Goal: Contribute content: Add original content to the website for others to see

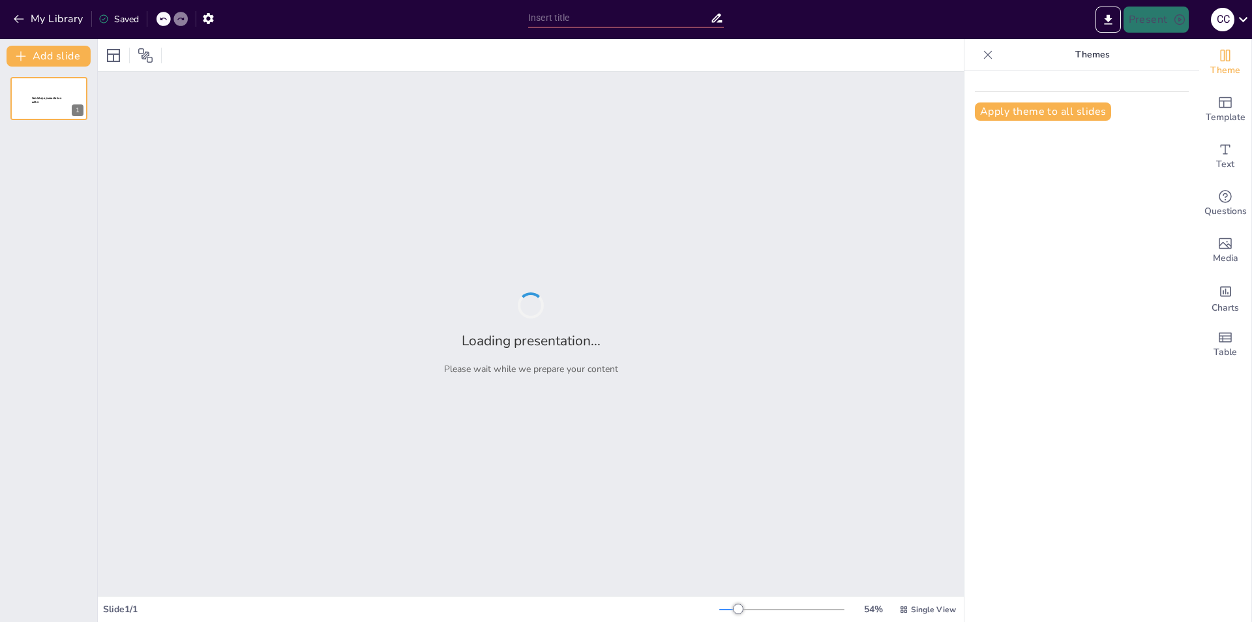
type input "Formación Ética en Medicina: Hacia un Médico Integral y Responsable"
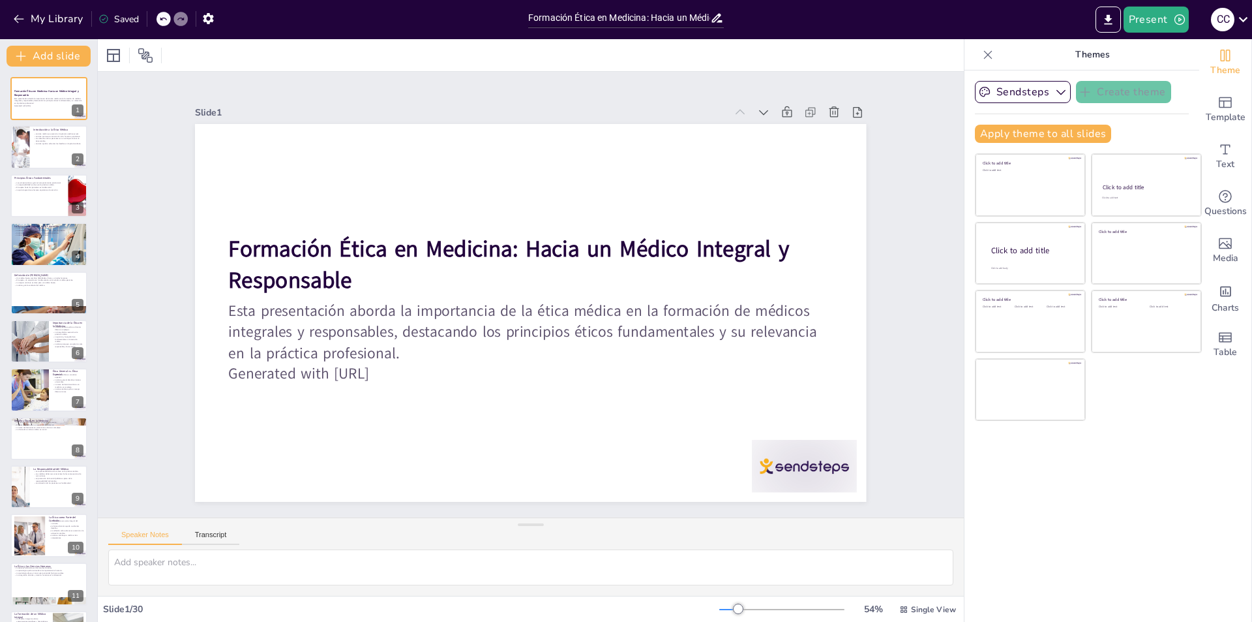
checkbox input "true"
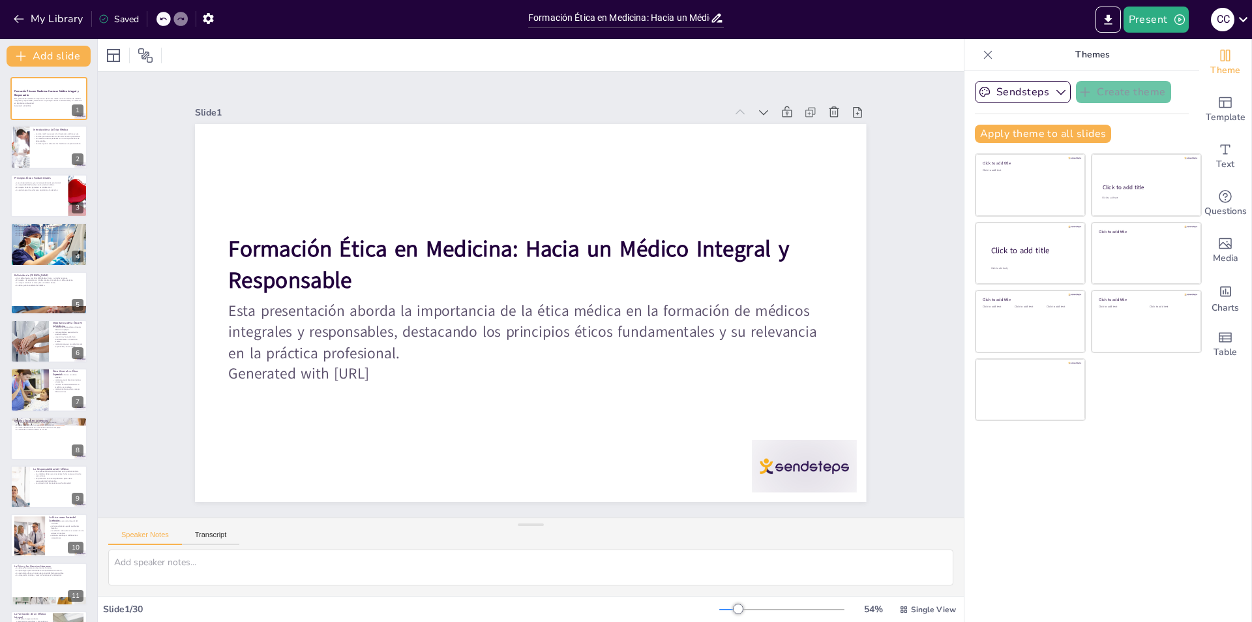
checkbox input "true"
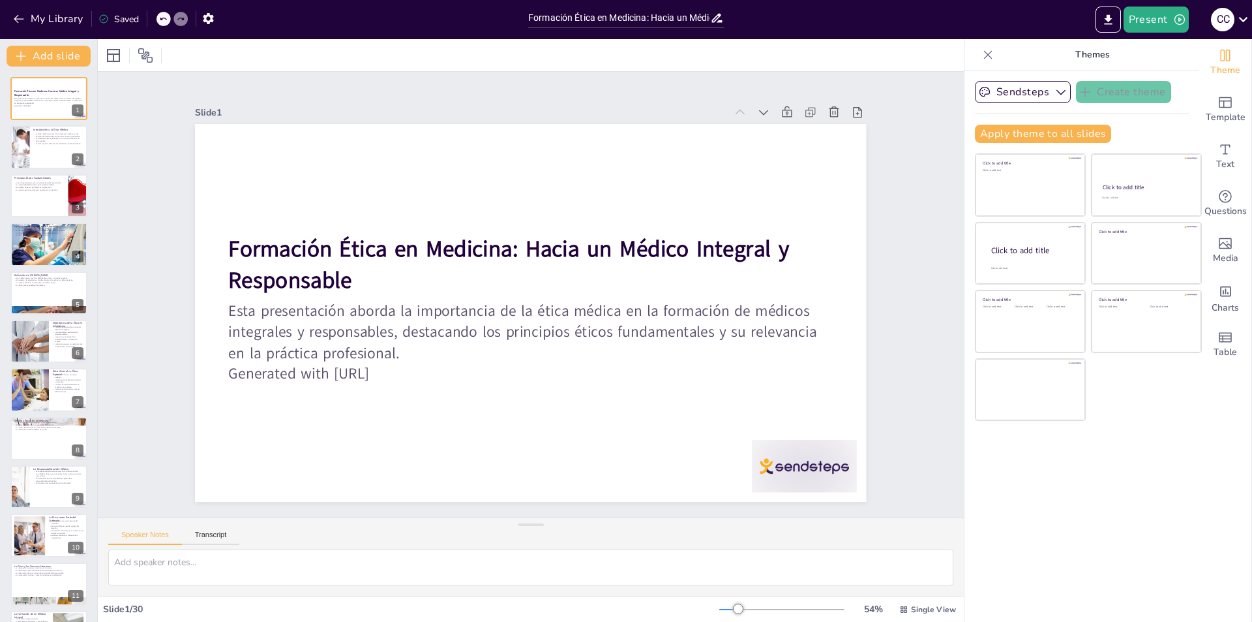
checkbox input "true"
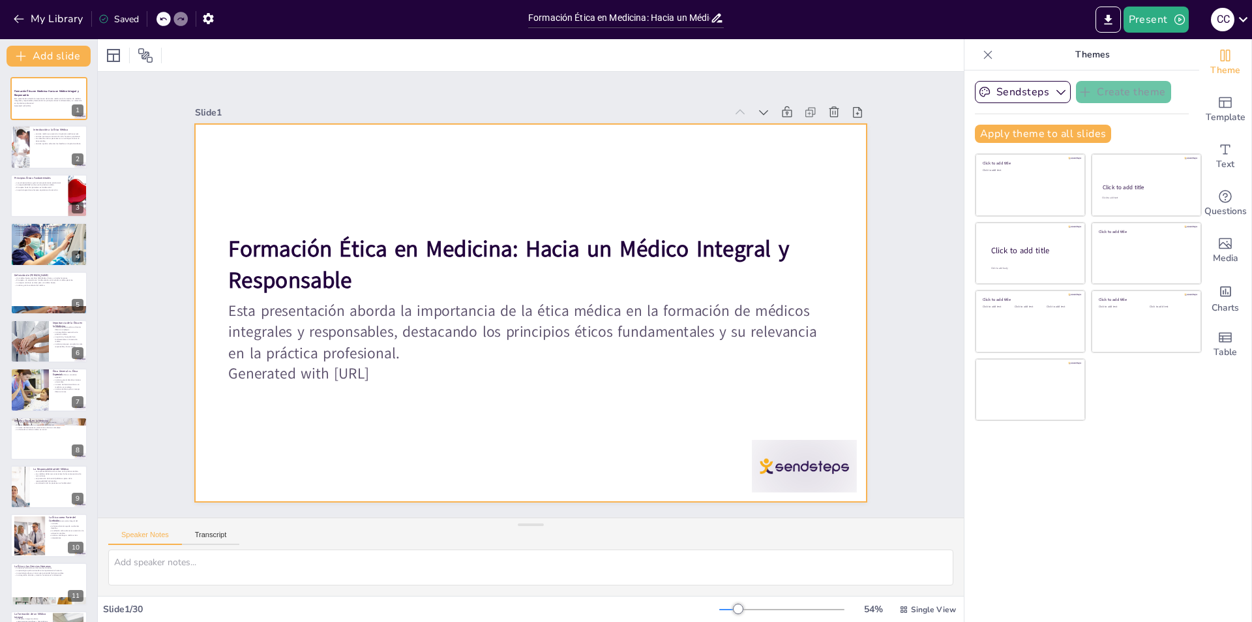
checkbox input "true"
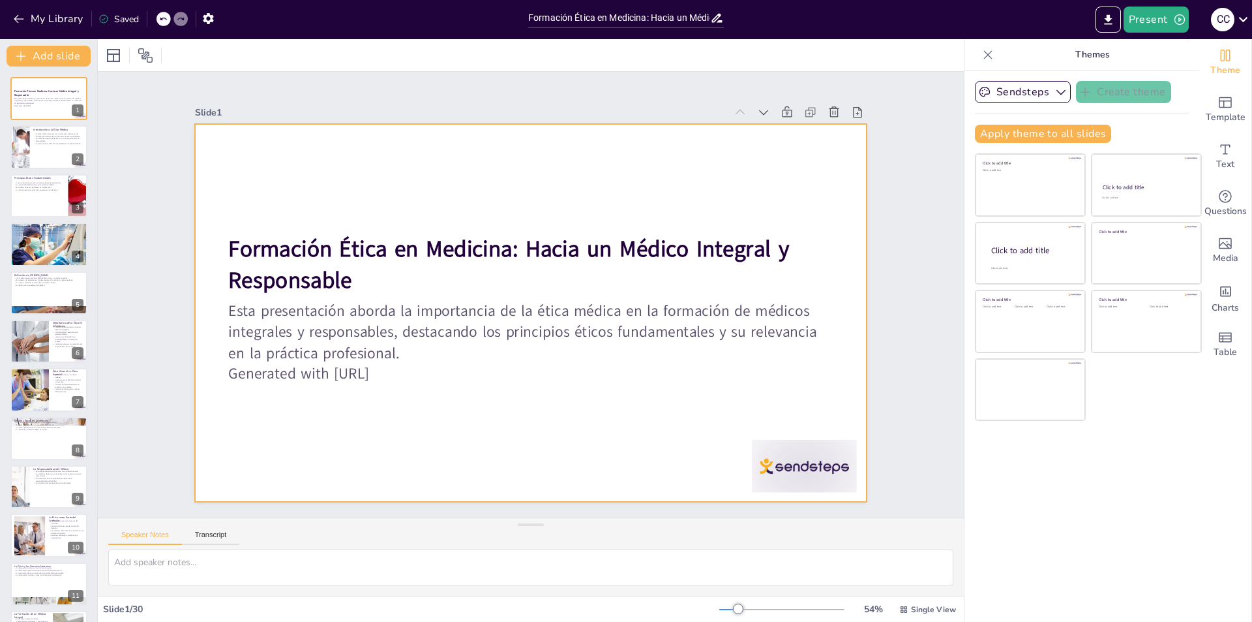
checkbox input "true"
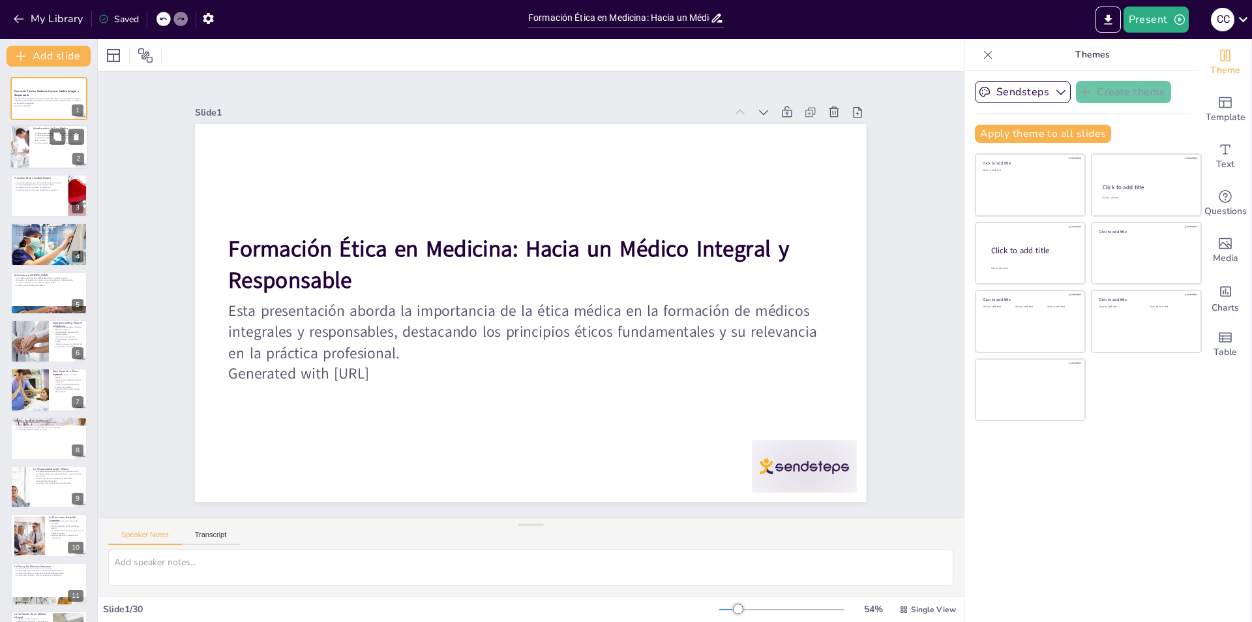
checkbox input "true"
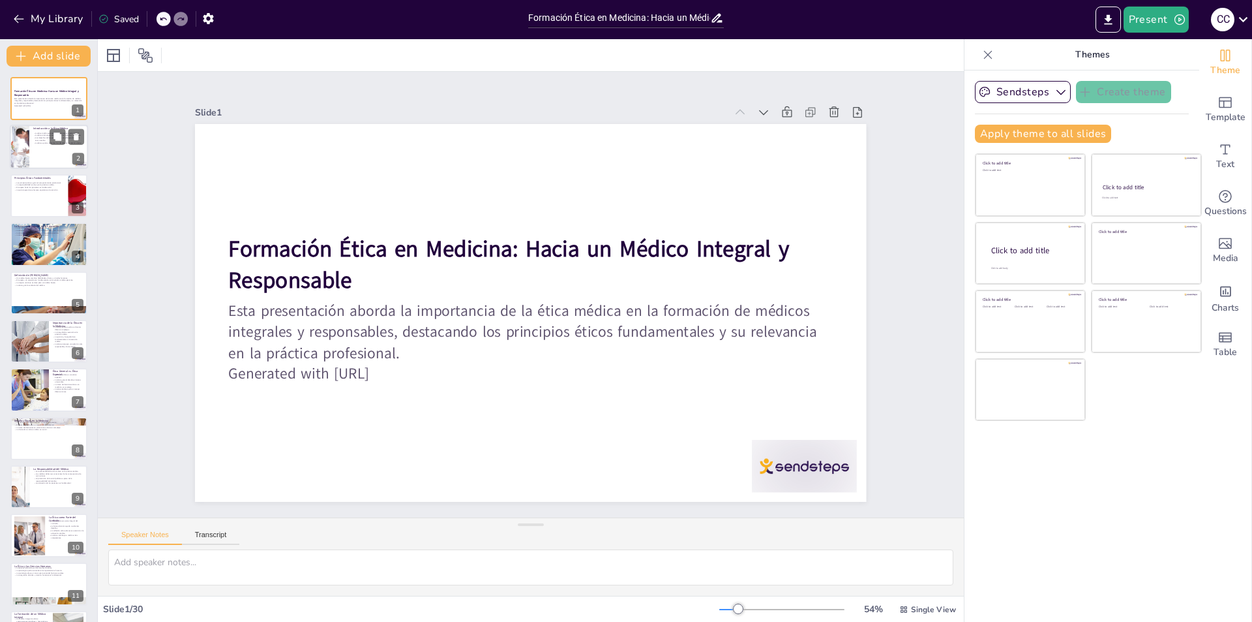
checkbox input "true"
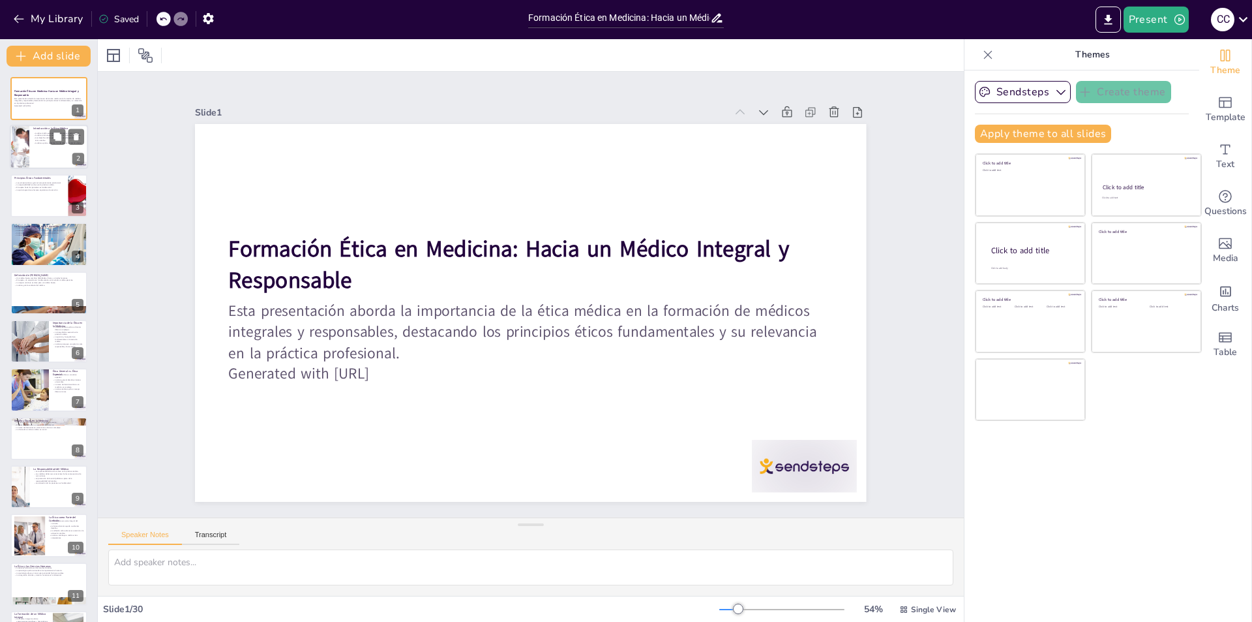
checkbox input "true"
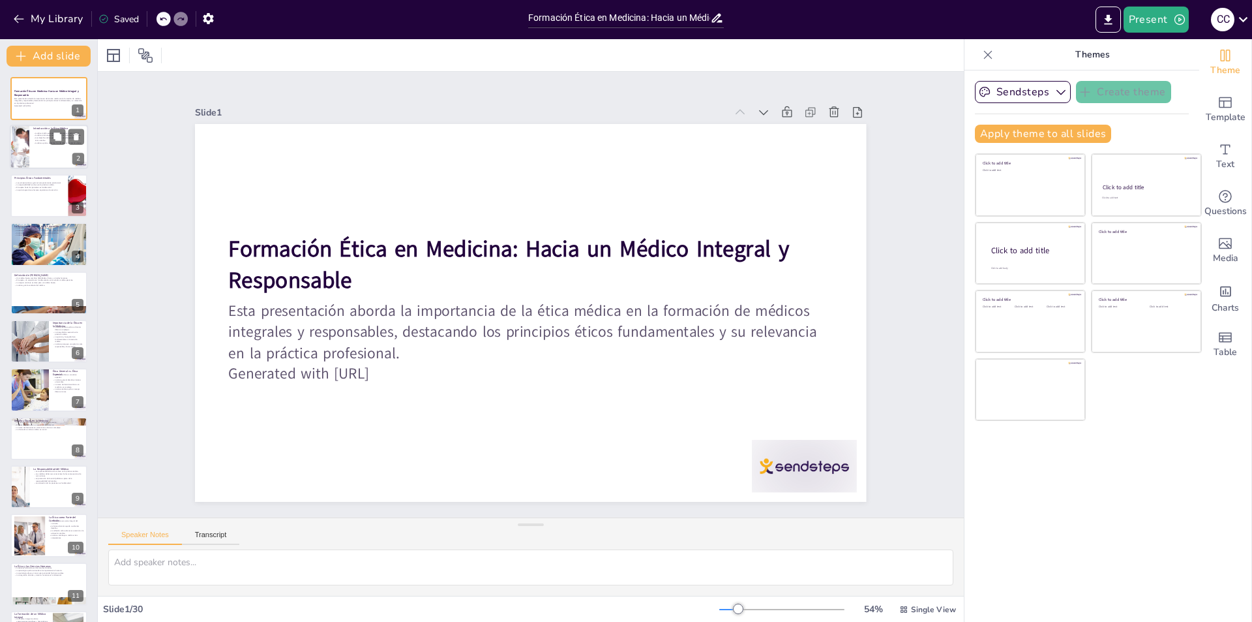
checkbox input "true"
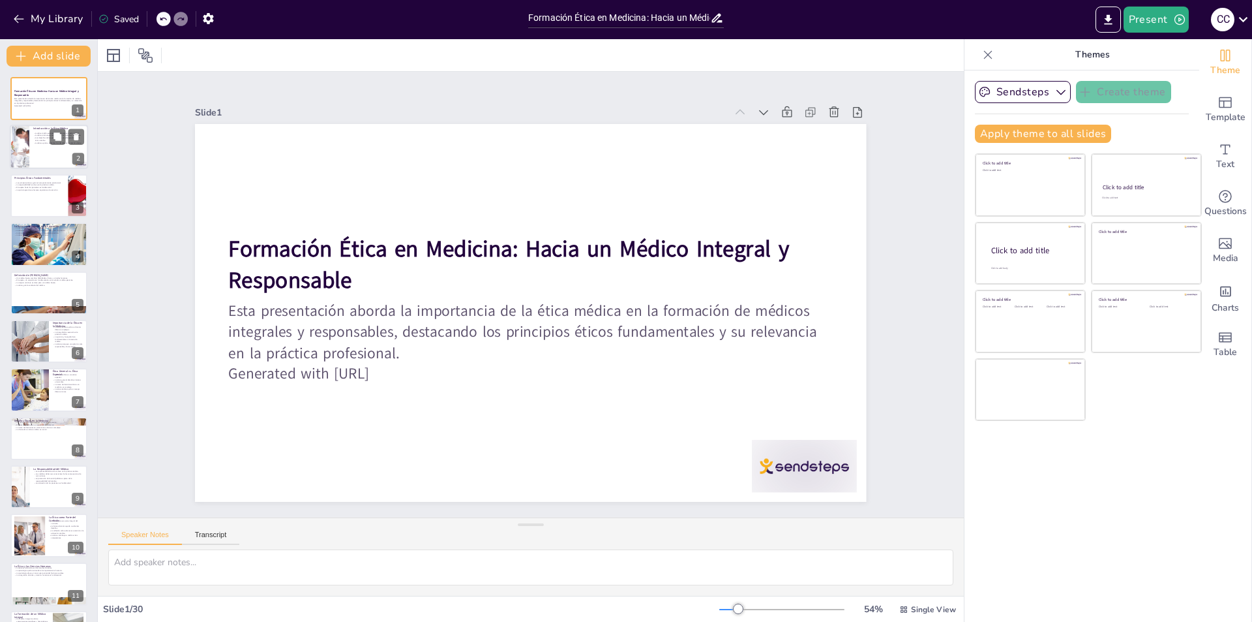
click at [50, 148] on div at bounding box center [49, 147] width 78 height 44
type textarea "La ética médica es fundamental para guiar la práctica de los profesionales de l…"
checkbox input "true"
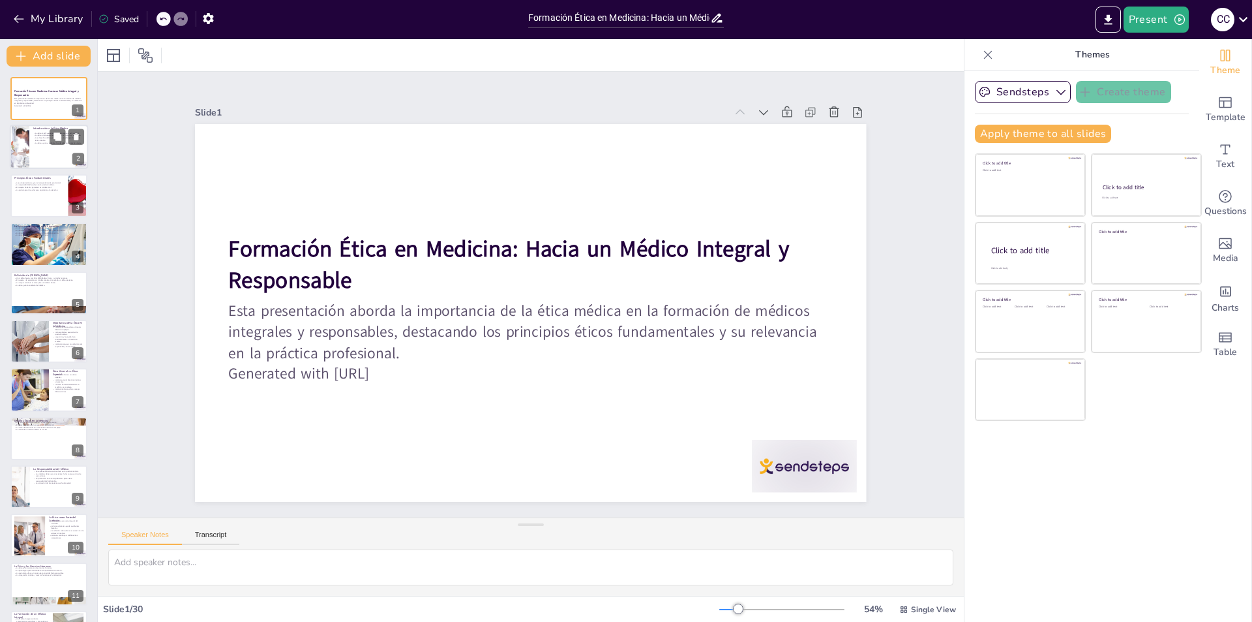
checkbox input "true"
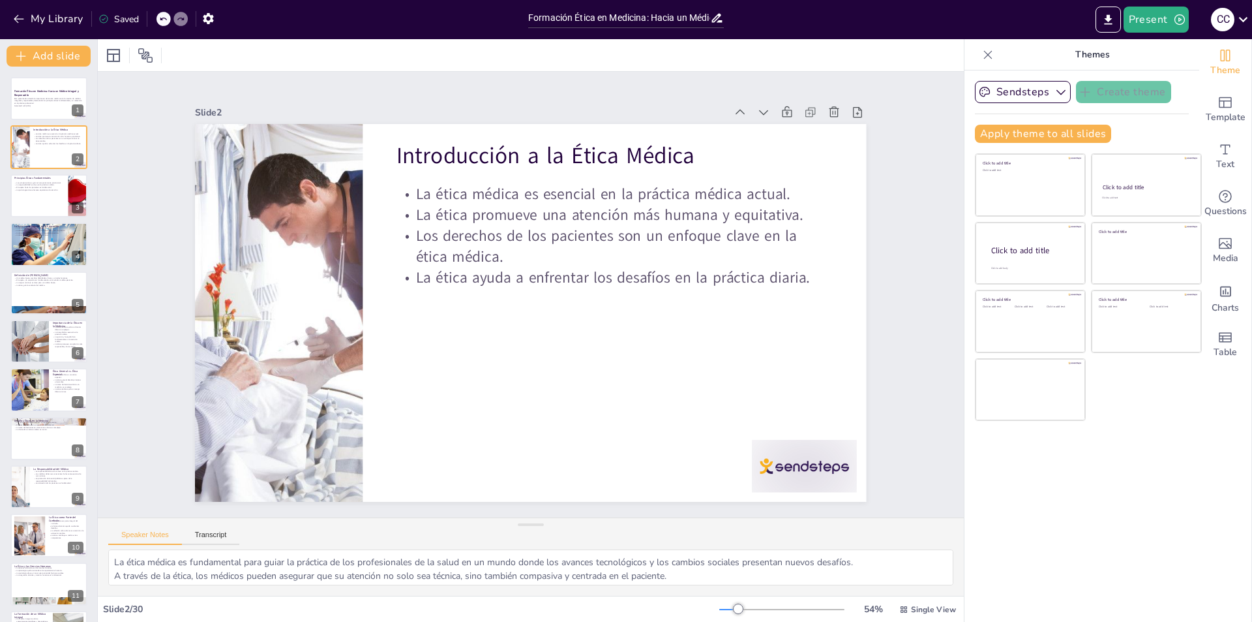
checkbox input "true"
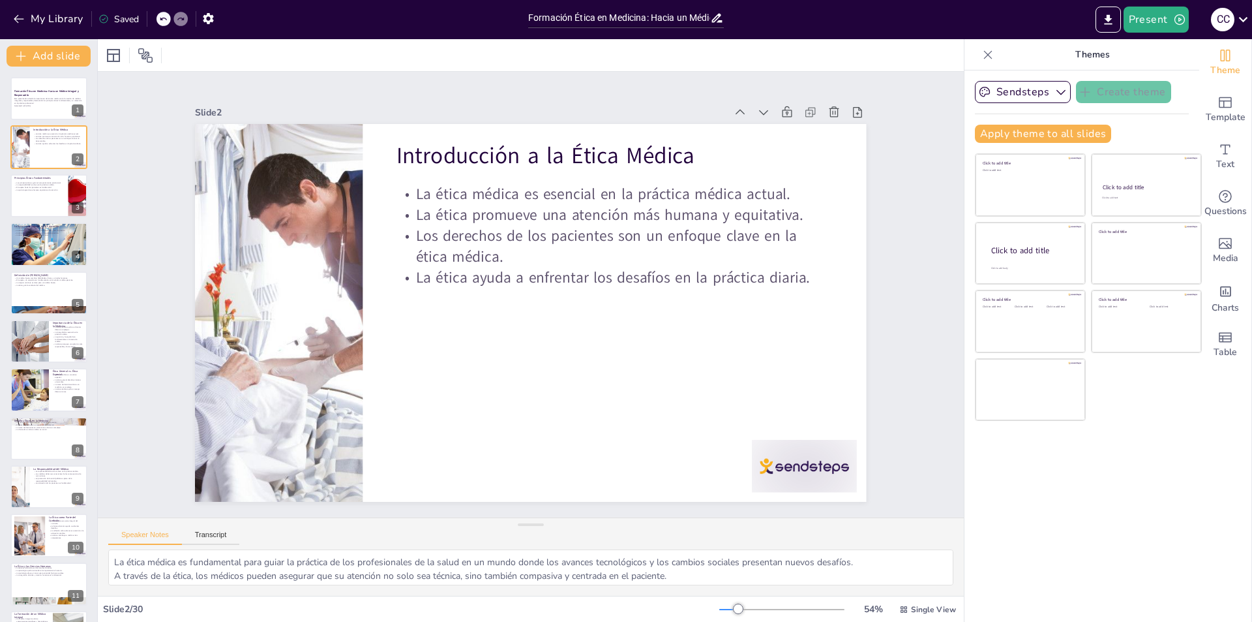
checkbox input "true"
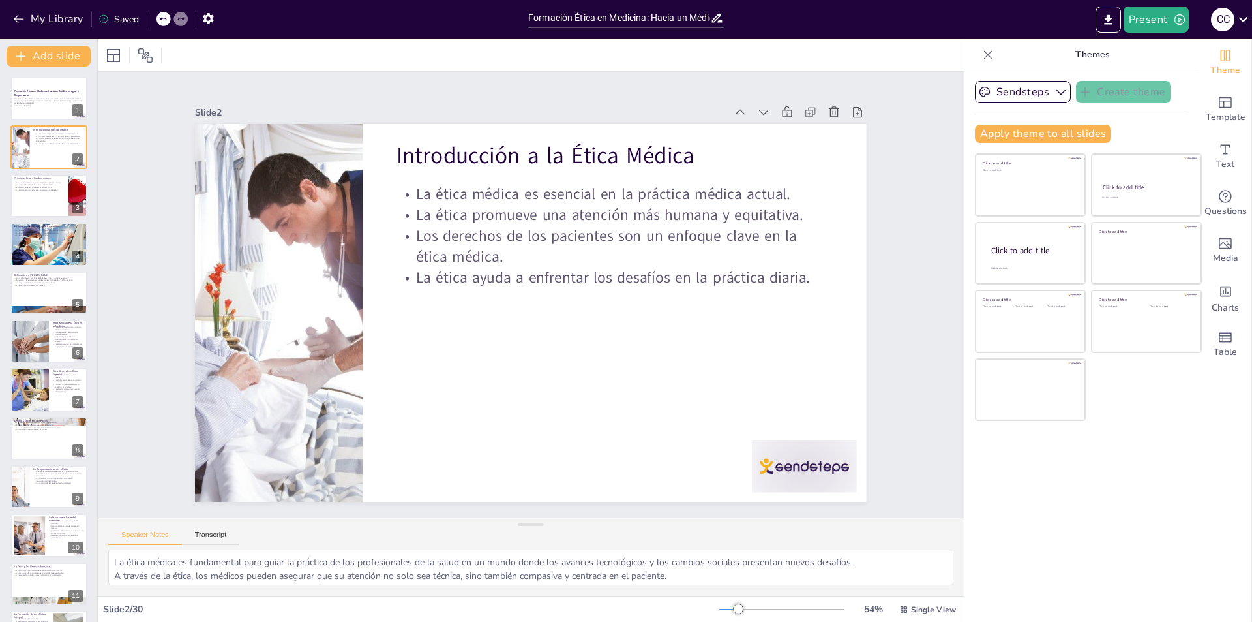
checkbox input "true"
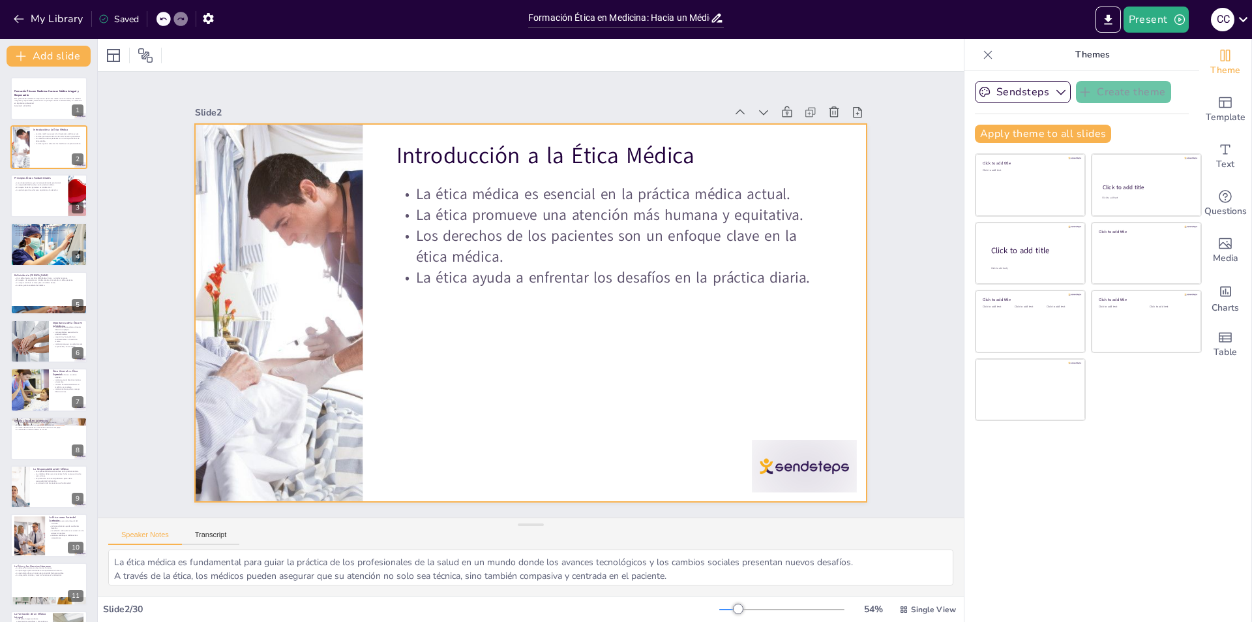
checkbox input "true"
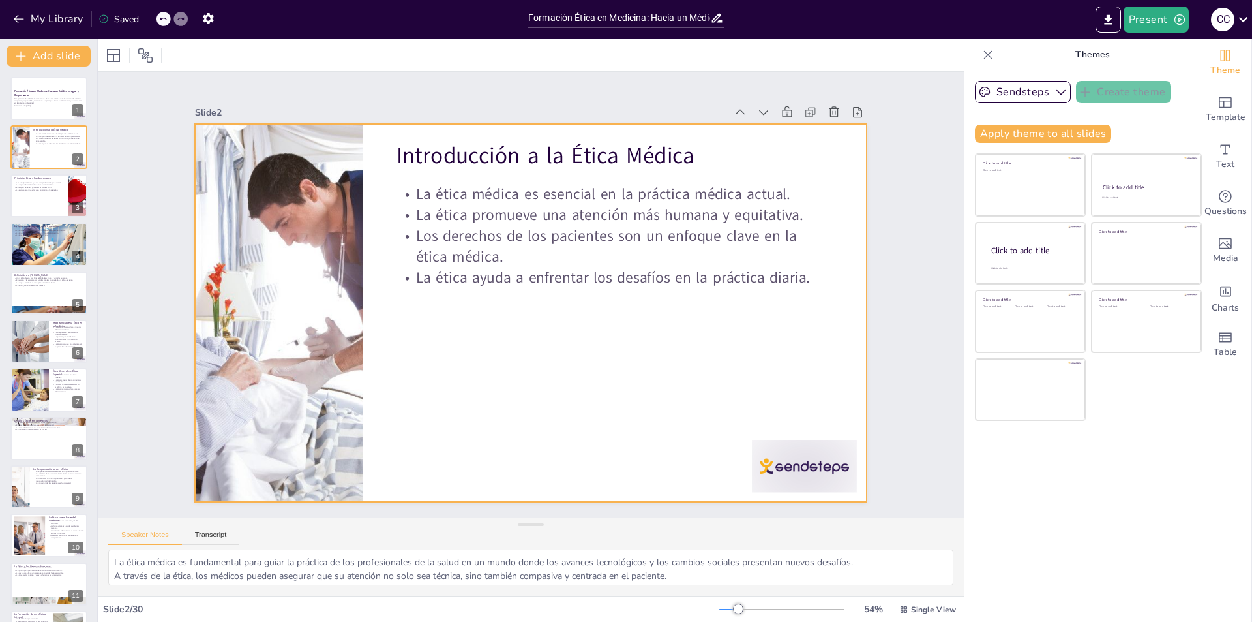
checkbox input "true"
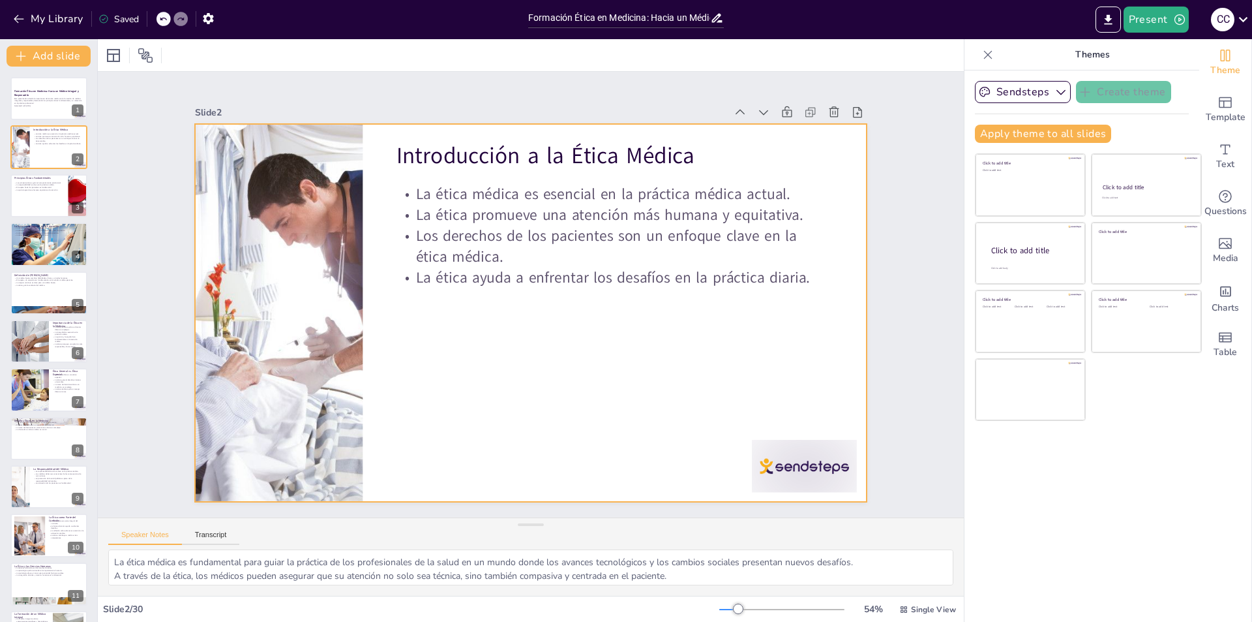
checkbox input "true"
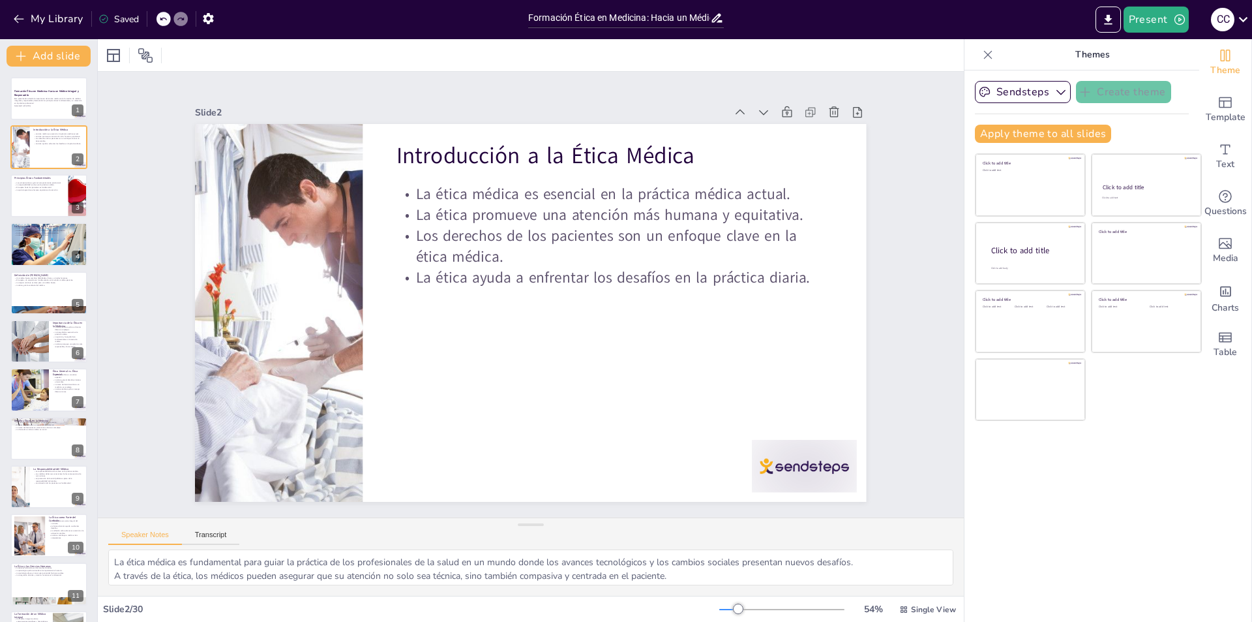
checkbox input "true"
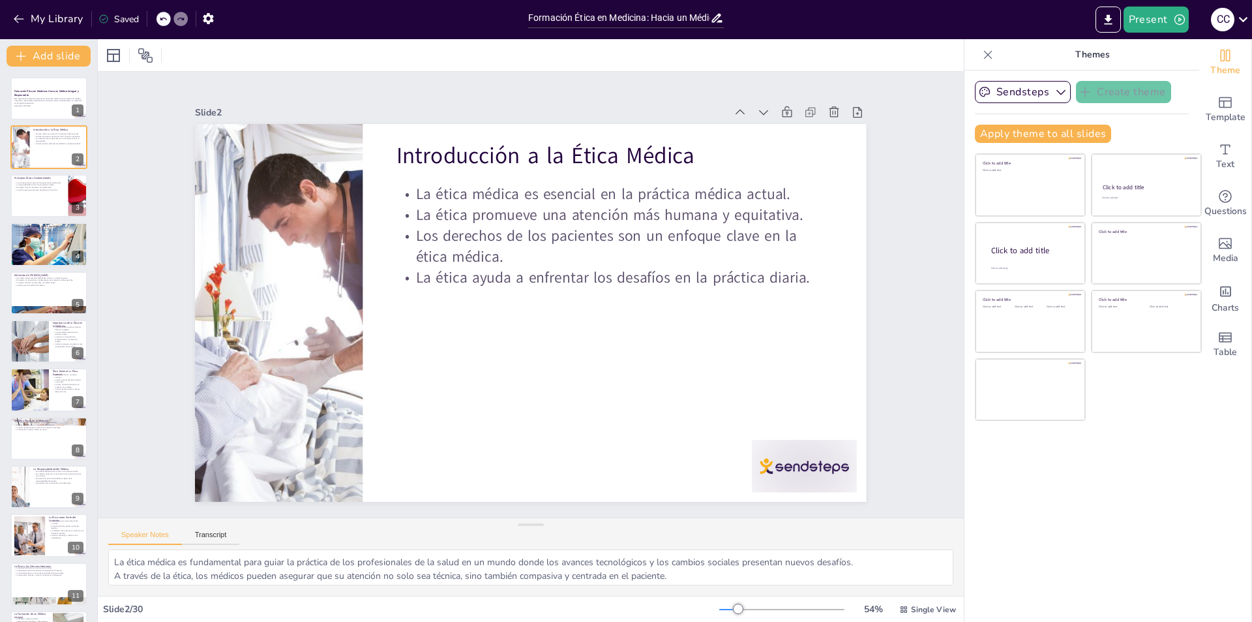
checkbox input "true"
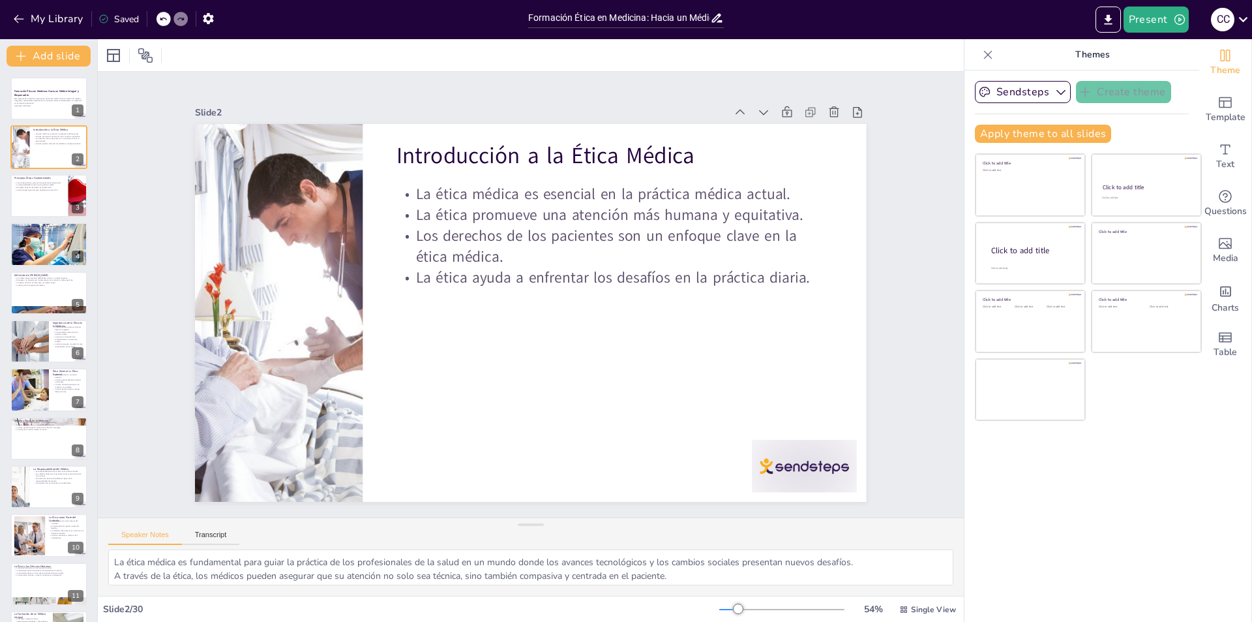
checkbox input "true"
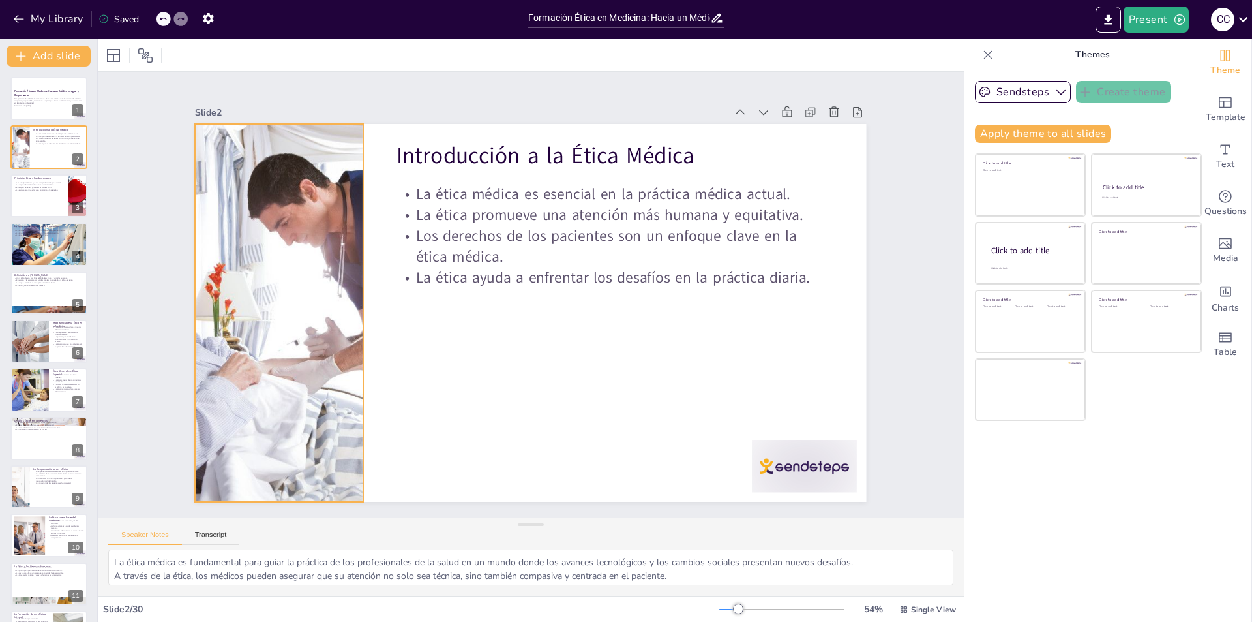
checkbox input "true"
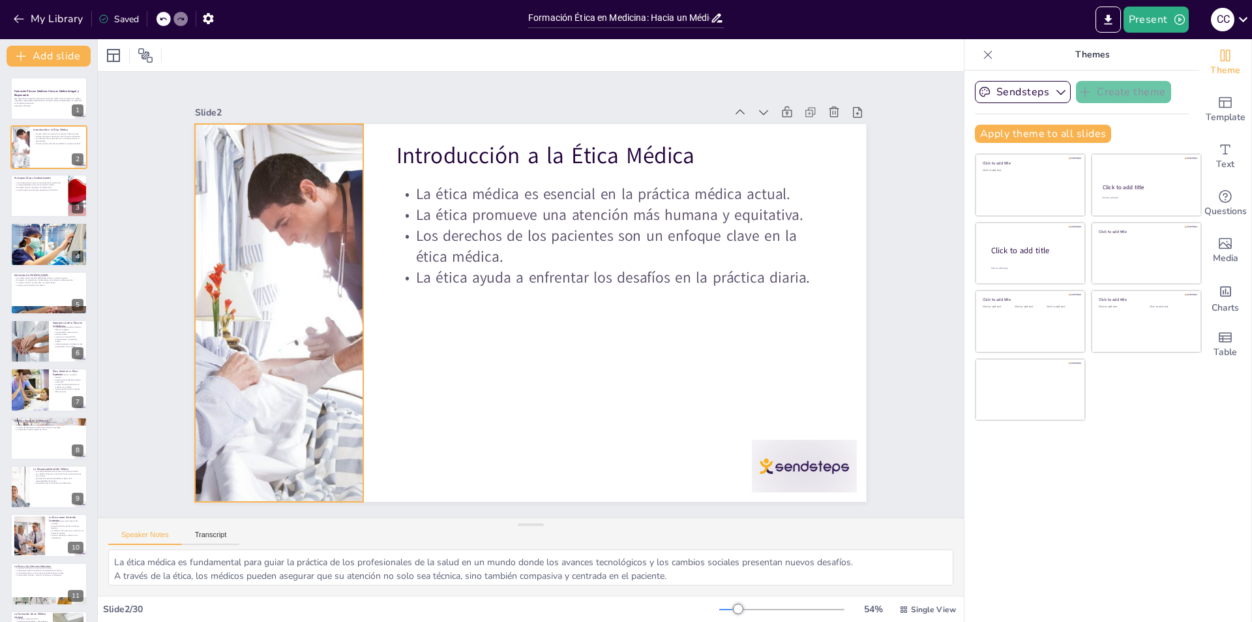
checkbox input "true"
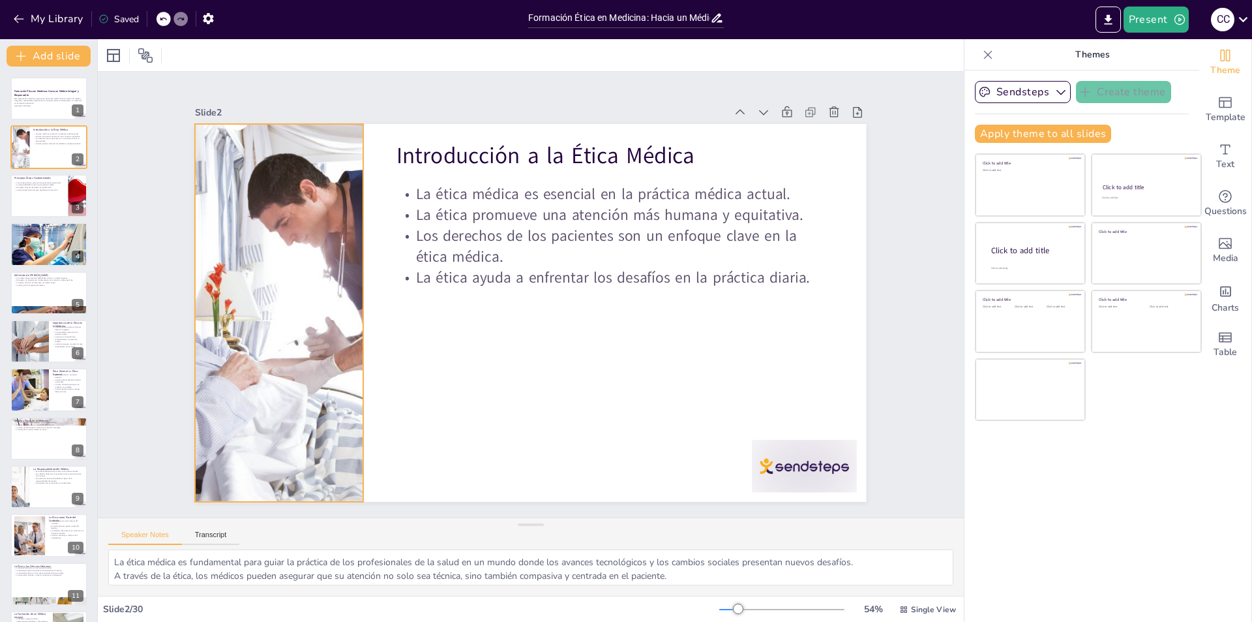
checkbox input "true"
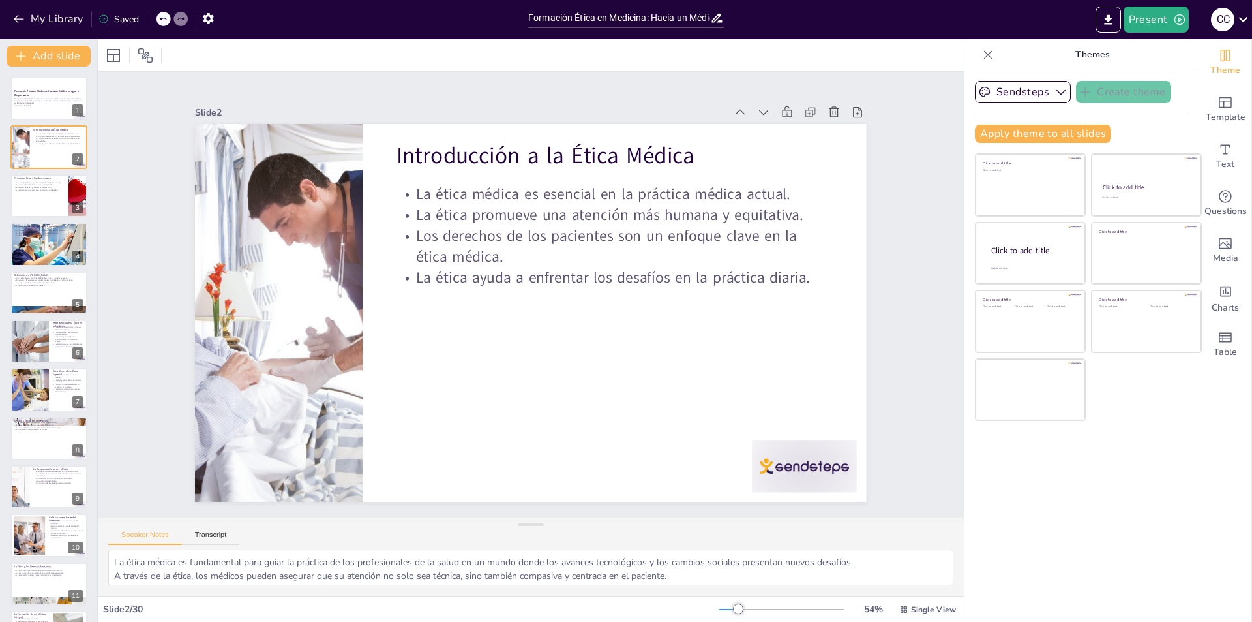
checkbox input "true"
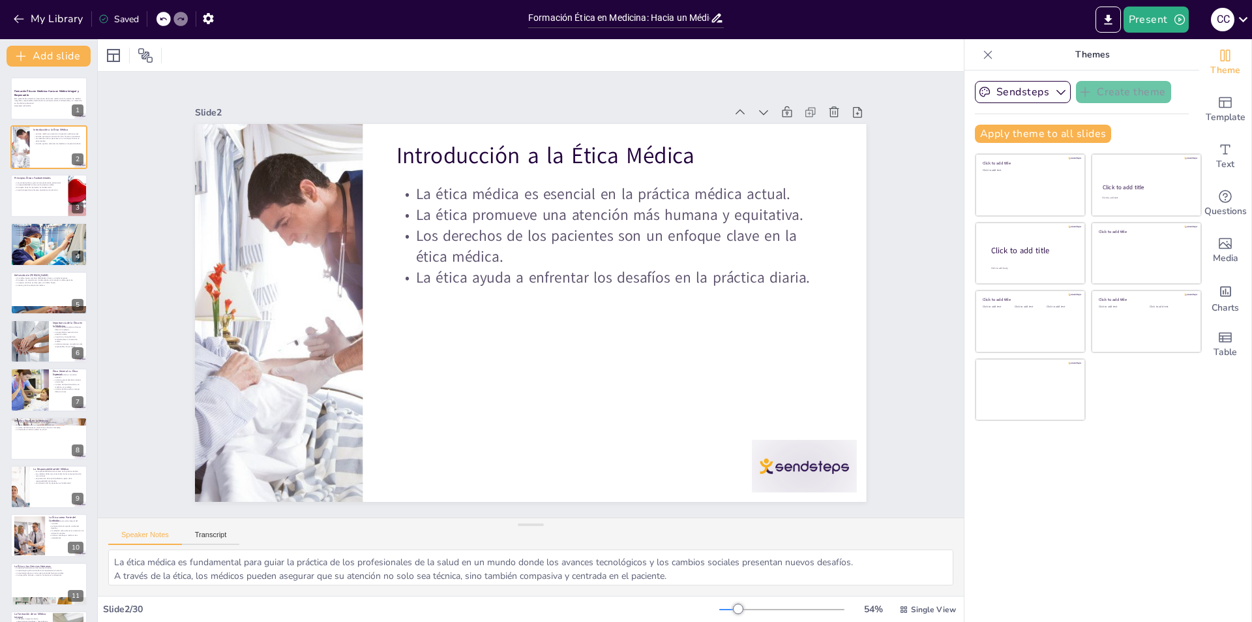
checkbox input "true"
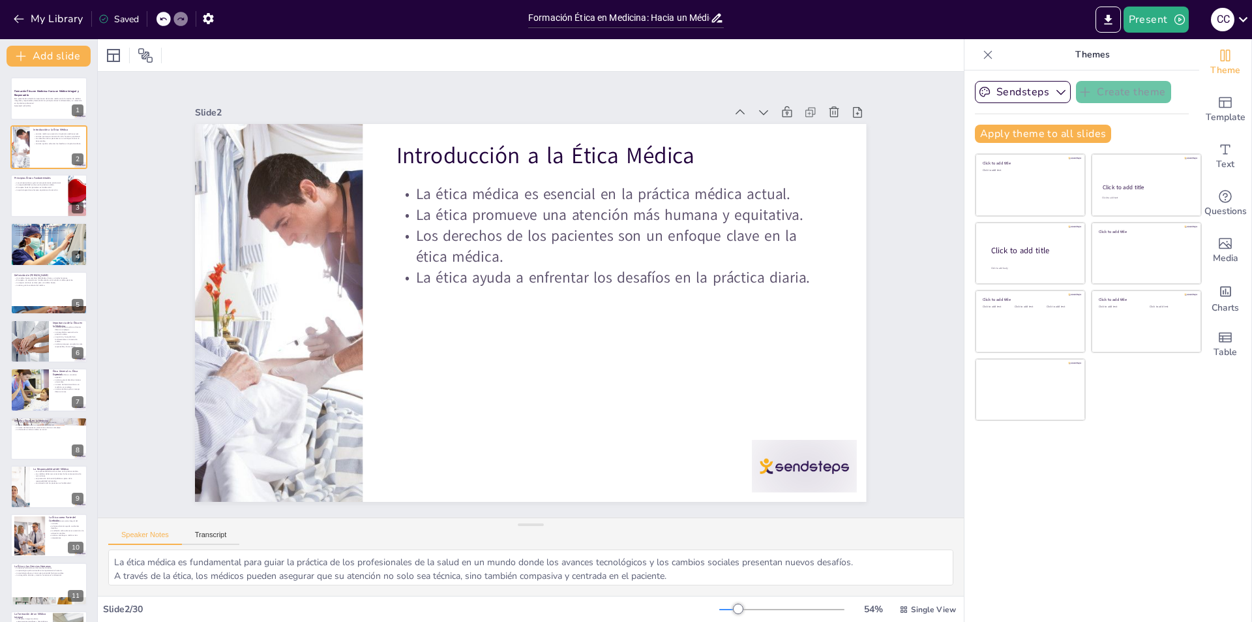
checkbox input "true"
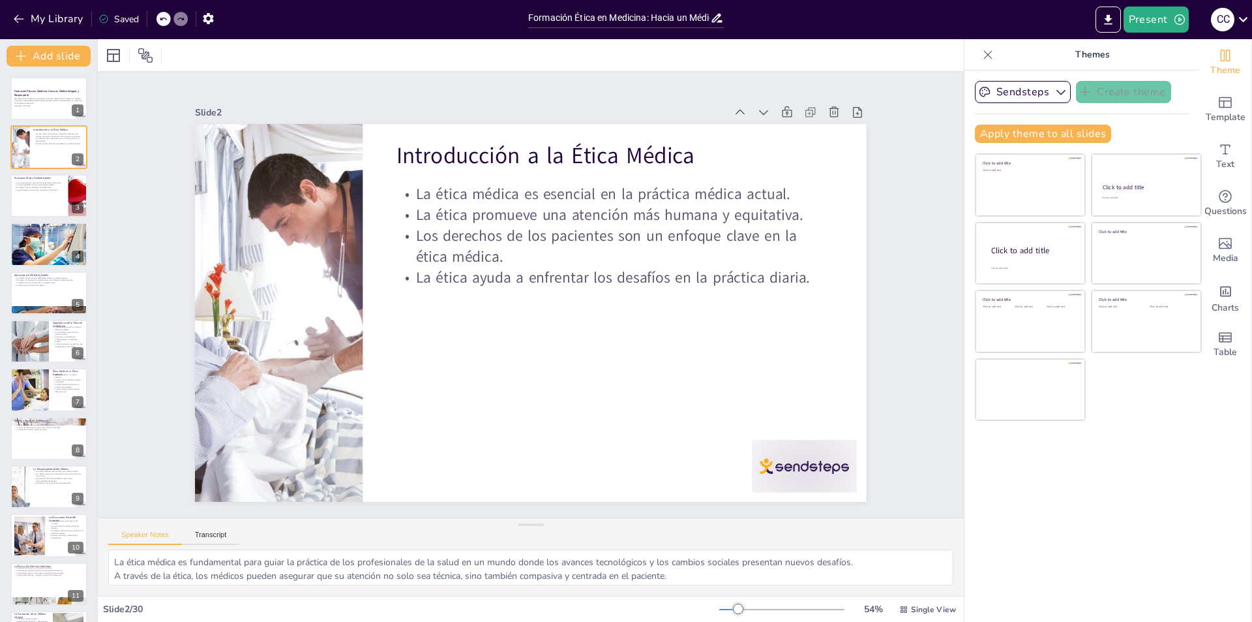
checkbox input "true"
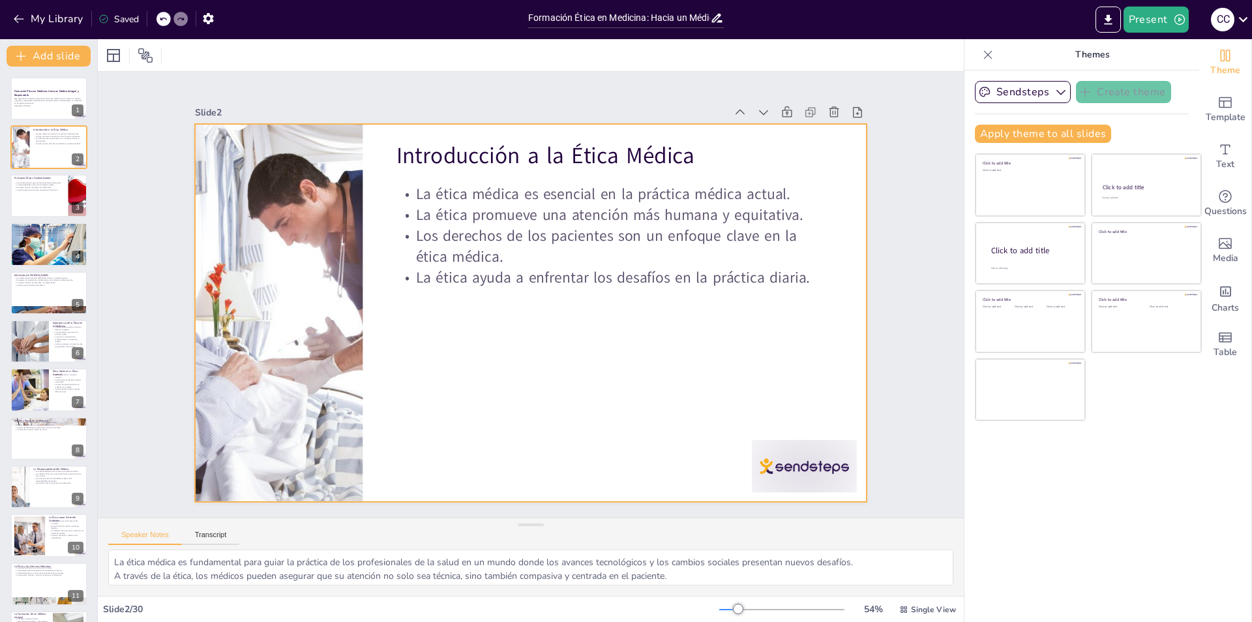
checkbox input "true"
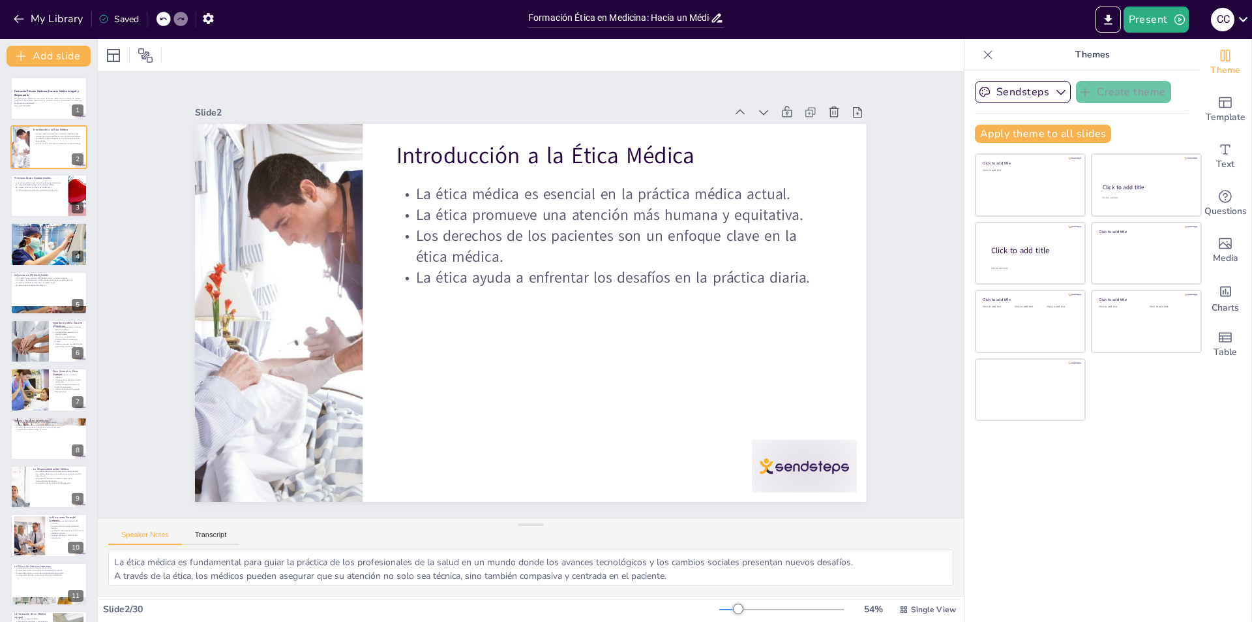
checkbox input "true"
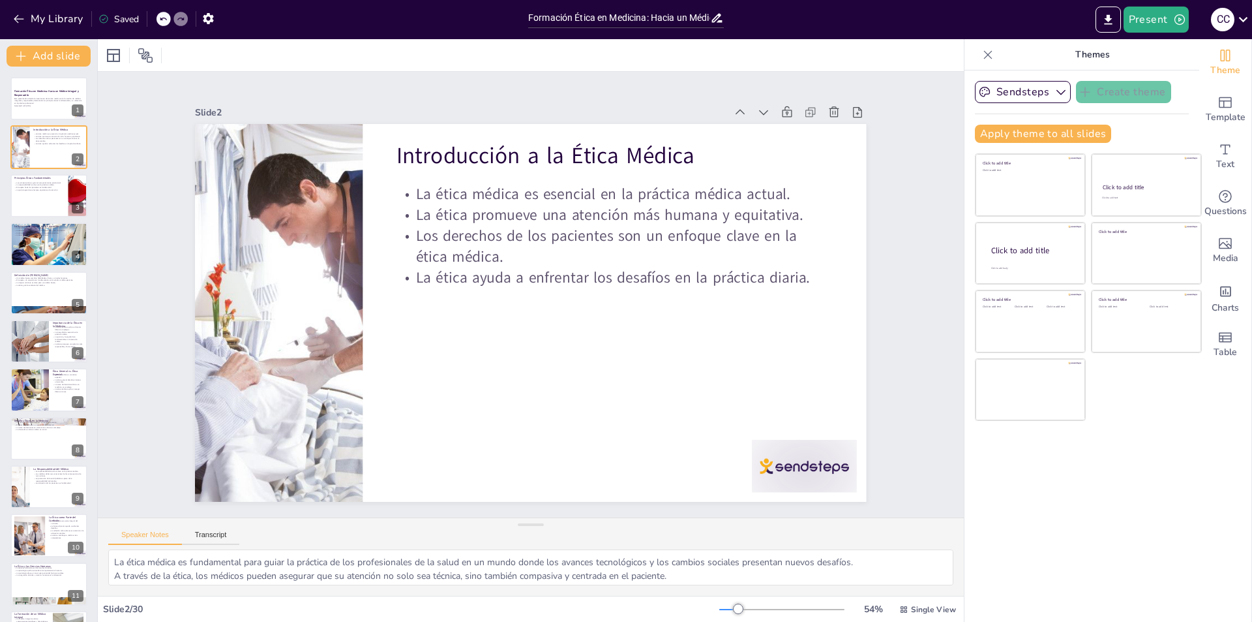
checkbox input "true"
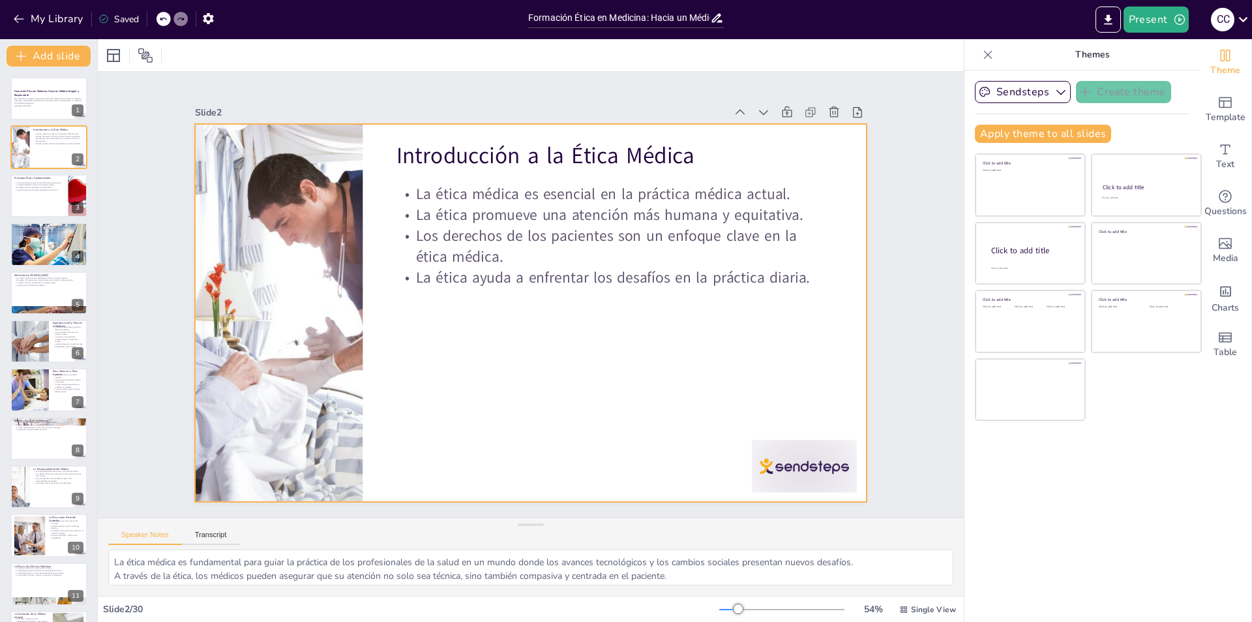
checkbox input "true"
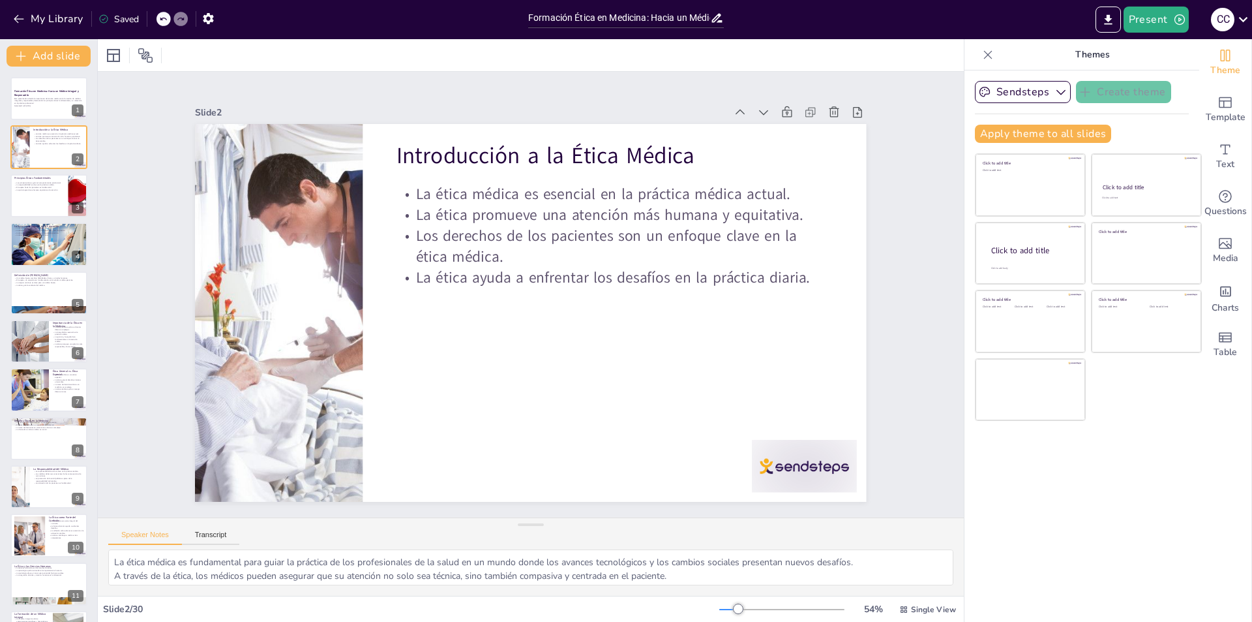
checkbox input "true"
